Goal: Information Seeking & Learning: Learn about a topic

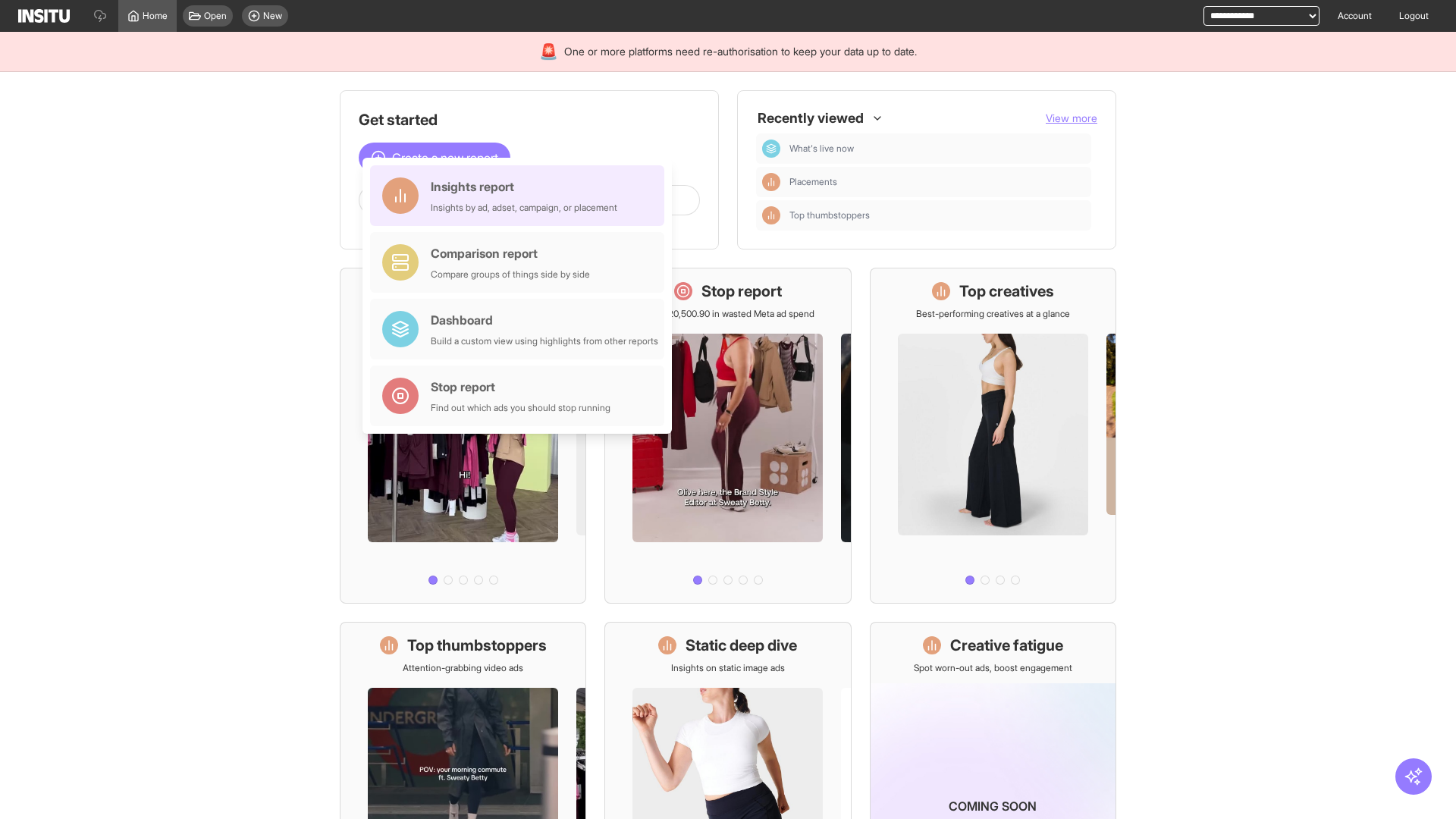
click at [521, 196] on div "Insights report Insights by ad, adset, campaign, or placement" at bounding box center [523, 196] width 186 height 36
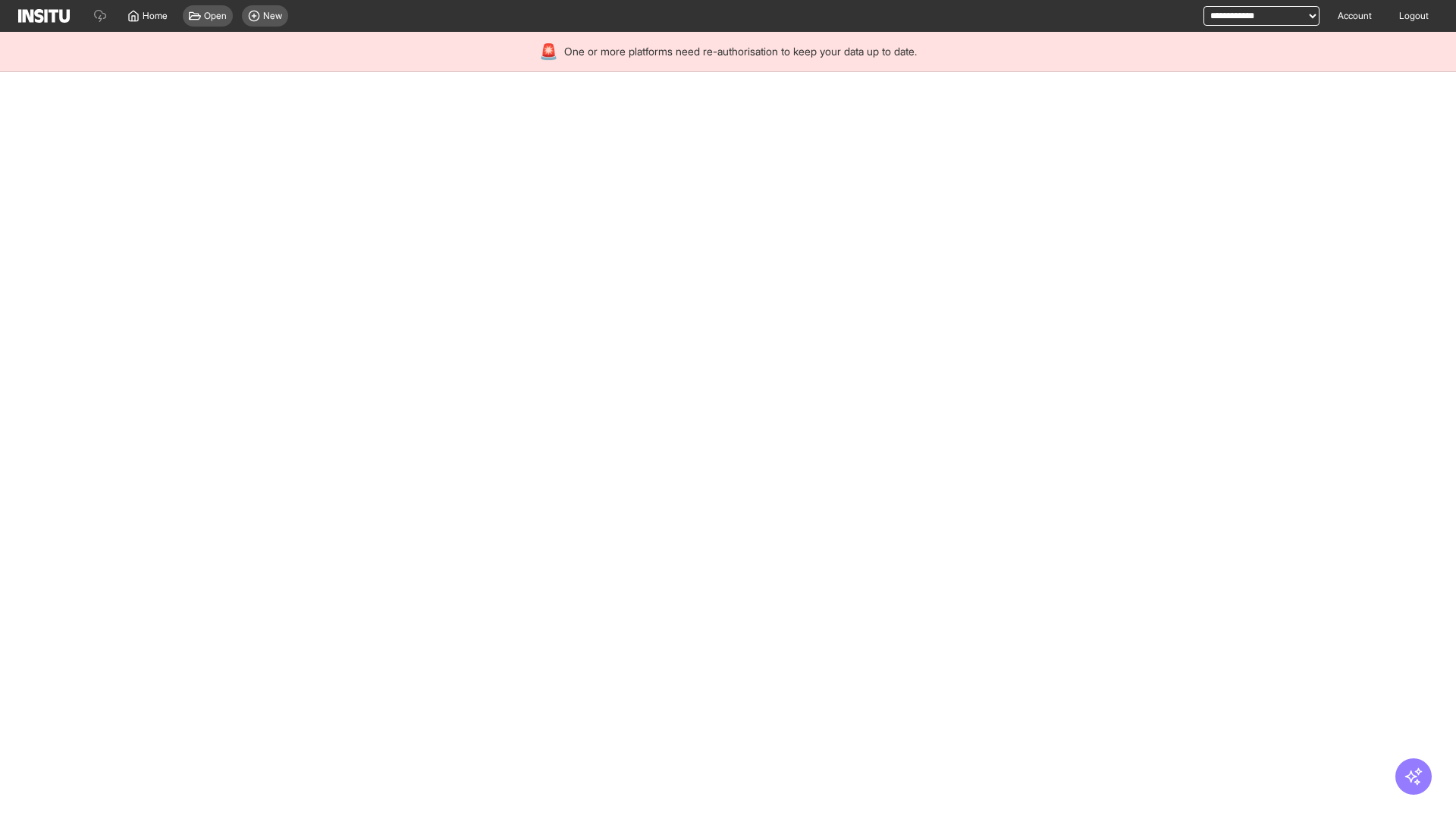
select select "**"
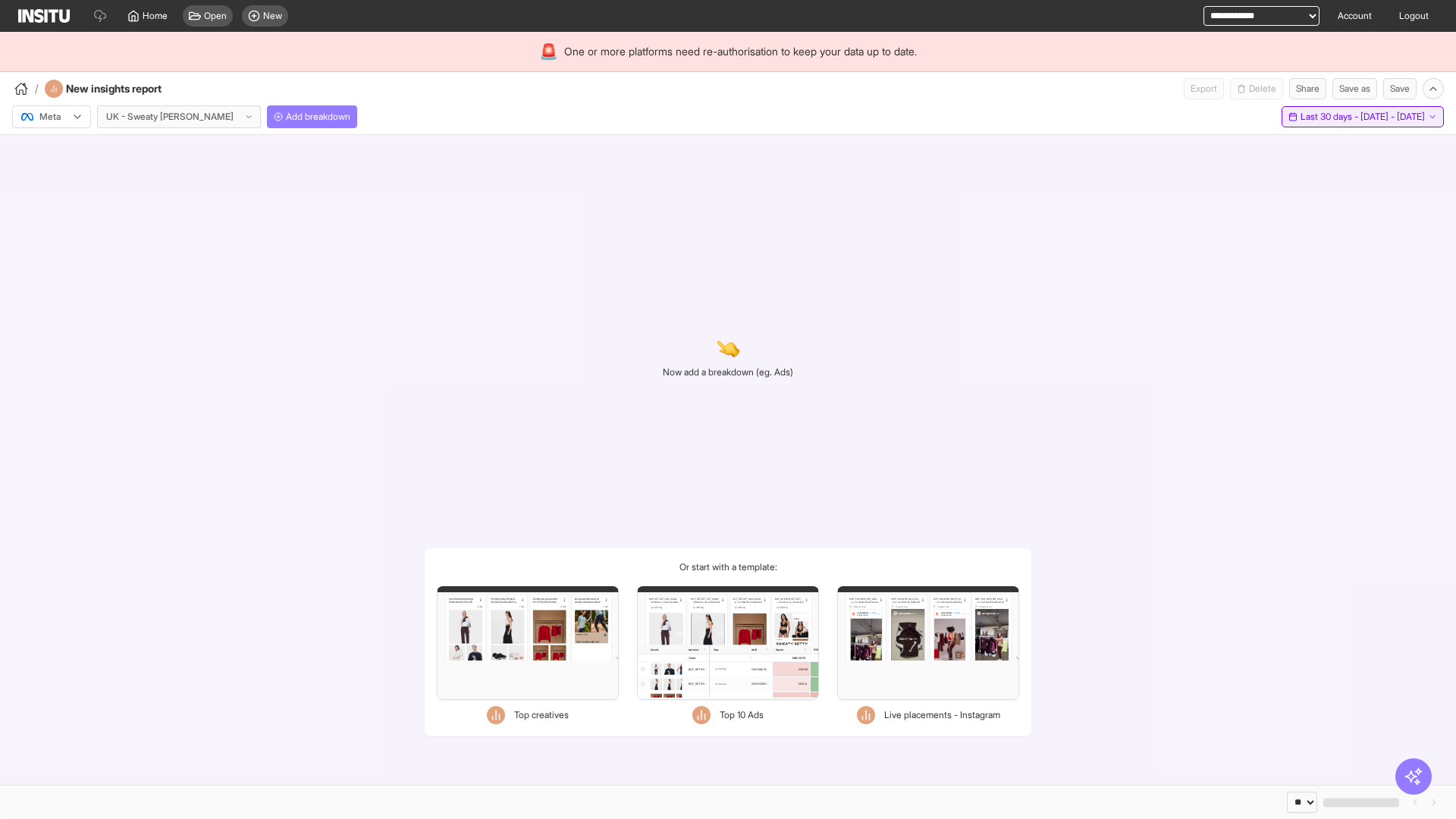
click at [1327, 116] on span "Last 30 days - [DATE] - [DATE]" at bounding box center [1362, 116] width 124 height 12
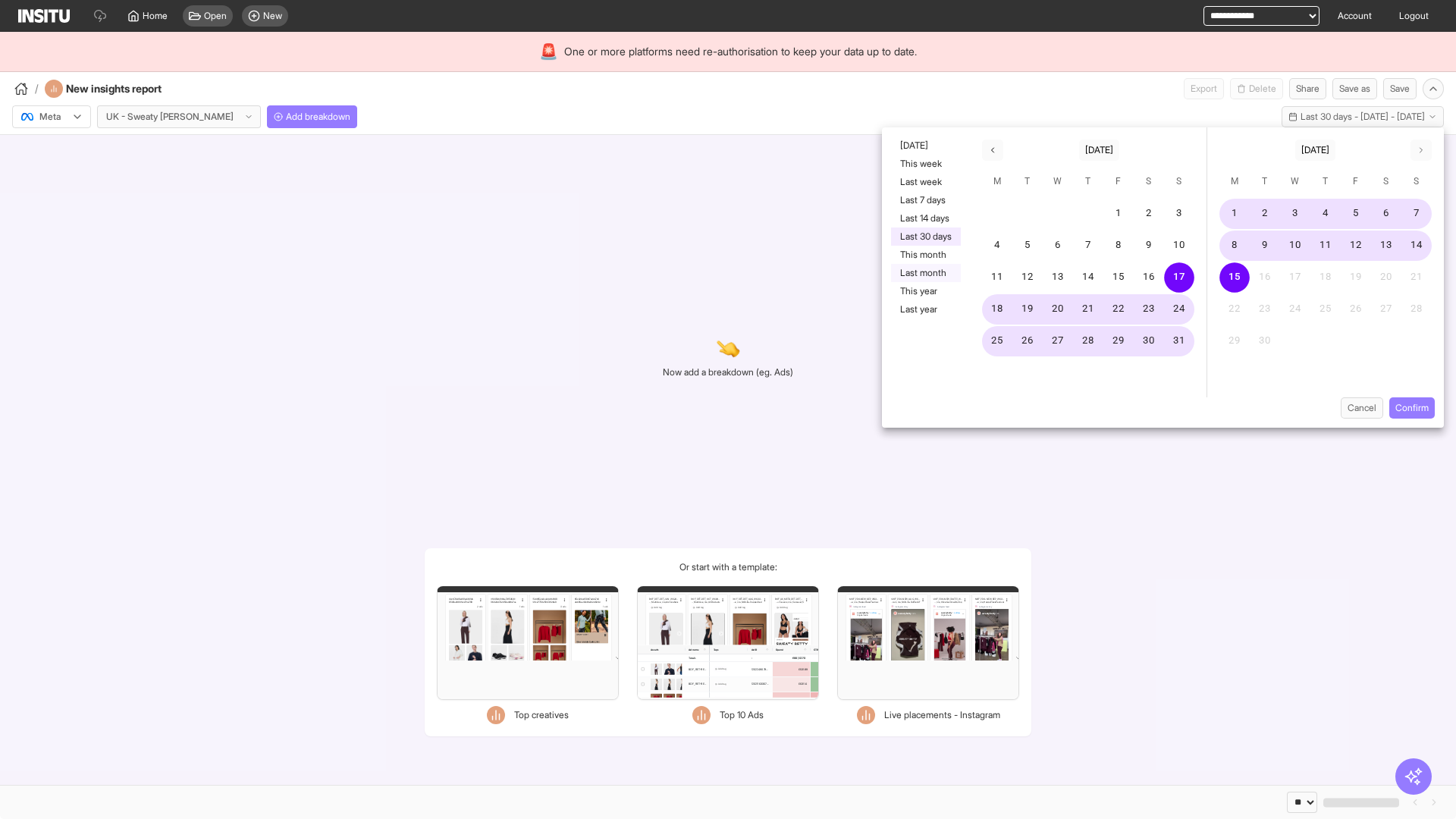
click at [924, 273] on button "Last month" at bounding box center [926, 272] width 70 height 18
